Goal: Information Seeking & Learning: Learn about a topic

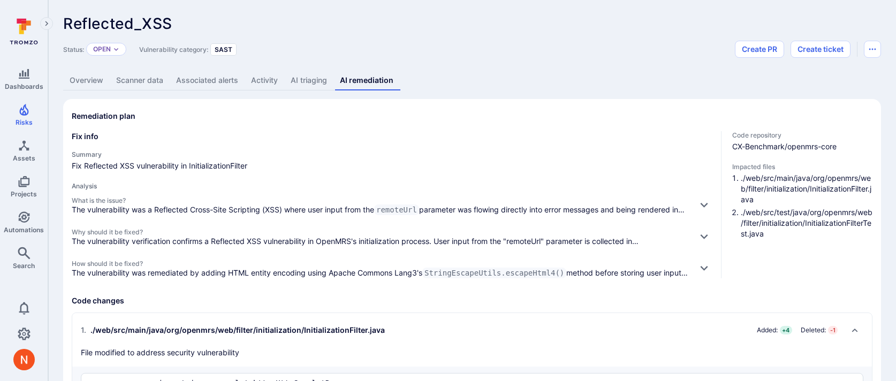
click at [297, 74] on link "AI triaging" at bounding box center [308, 81] width 49 height 20
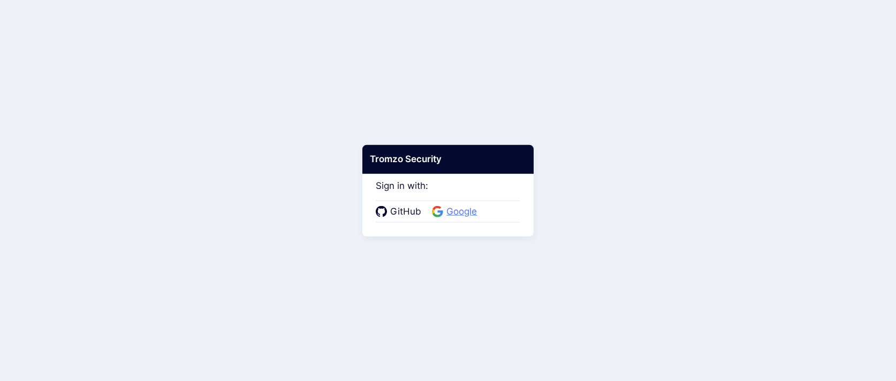
click at [458, 208] on span "Google" at bounding box center [461, 212] width 37 height 14
